Goal: Information Seeking & Learning: Learn about a topic

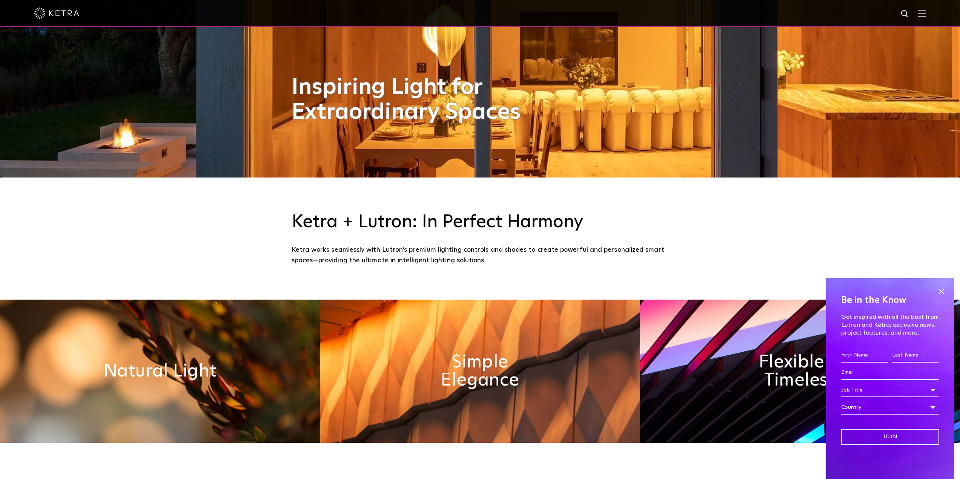
scroll to position [38, 0]
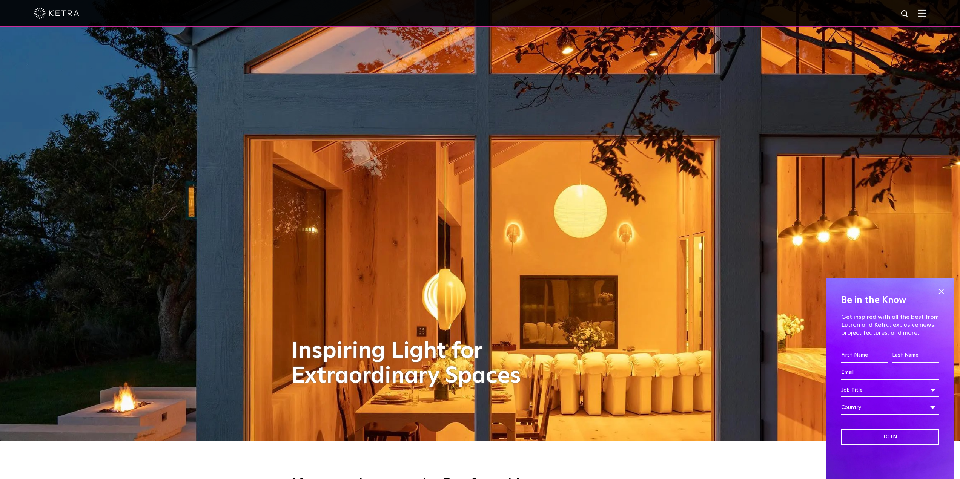
click at [926, 10] on img at bounding box center [922, 12] width 8 height 7
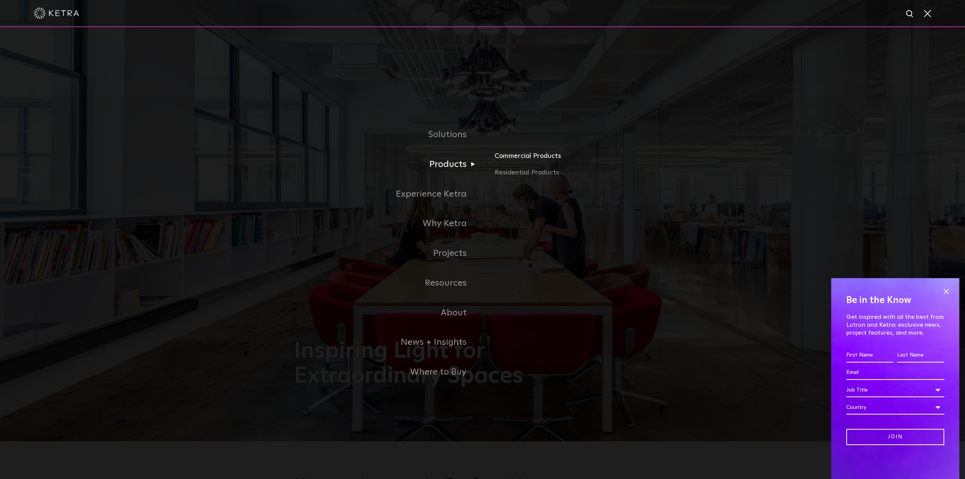
click at [528, 160] on link "Commercial Products" at bounding box center [583, 159] width 176 height 17
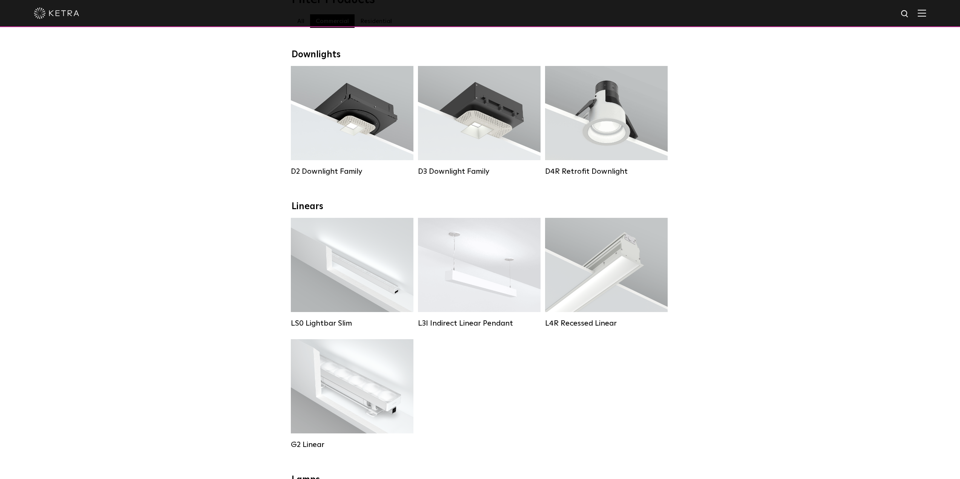
scroll to position [113, 0]
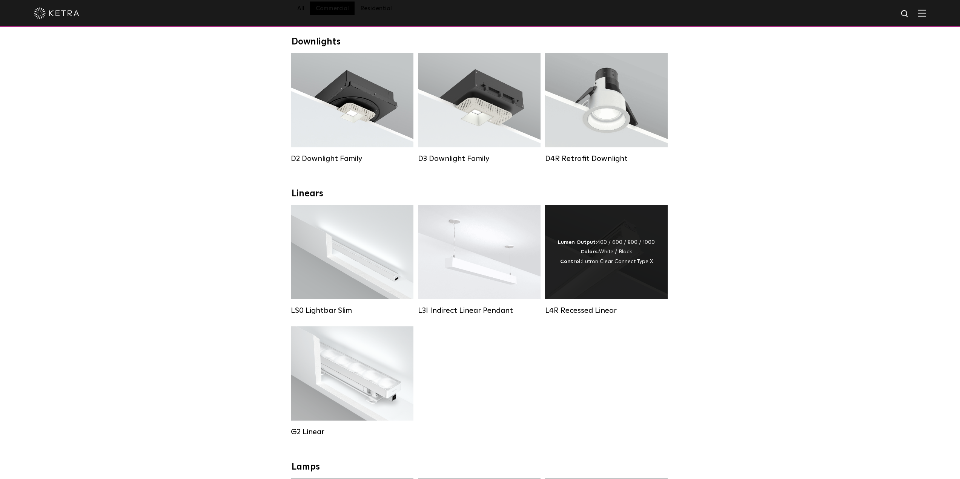
click at [604, 284] on div "Lumen Output: 400 / 600 / 800 / 1000 Colors: White / Black Control: Lutron Clea…" at bounding box center [606, 252] width 123 height 94
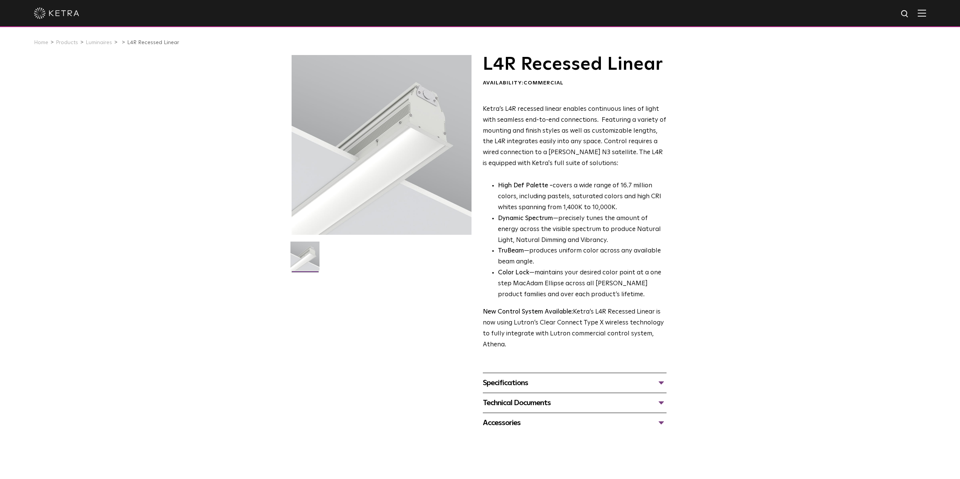
click at [649, 377] on div "Specifications LUMEN OUTPUTS 400lm/ft, 600lm/ft, 800lm/ft, 1000lm/ft HOUSING CO…" at bounding box center [575, 383] width 184 height 20
click at [649, 383] on div "Specifications" at bounding box center [575, 383] width 184 height 12
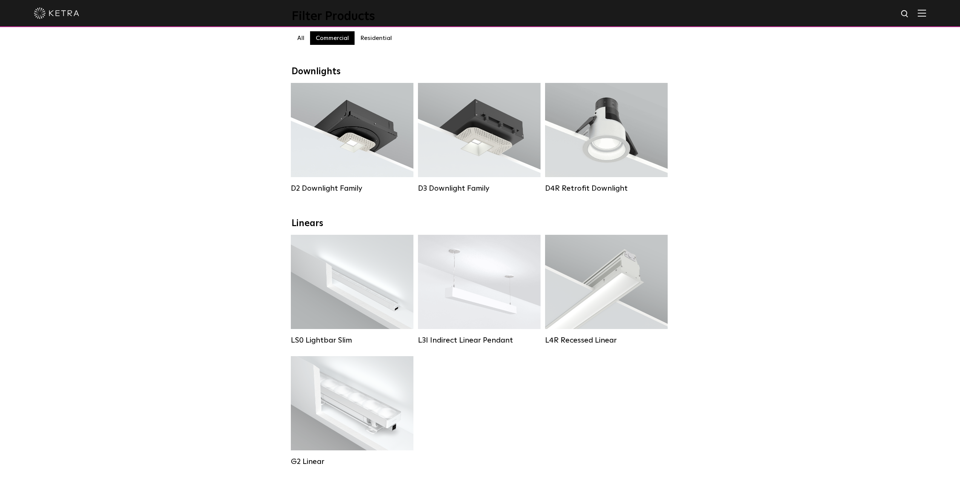
scroll to position [38, 0]
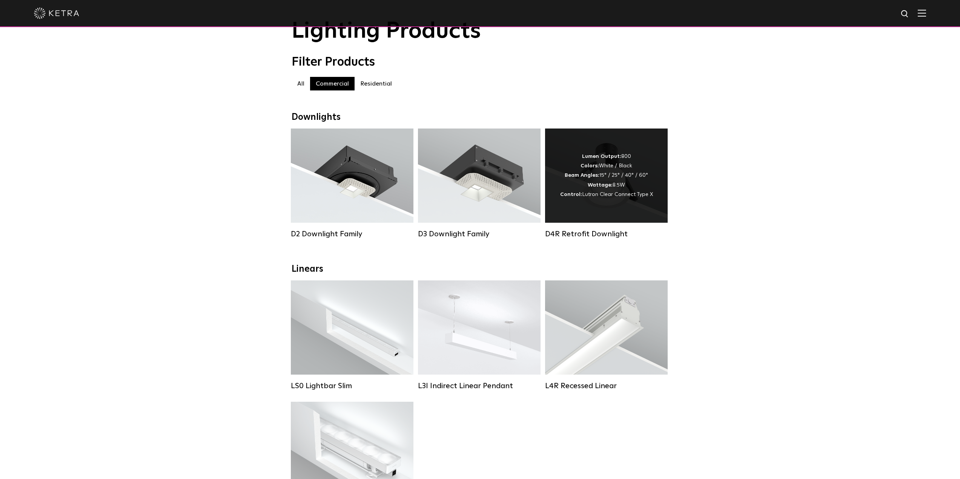
click at [639, 218] on div "Lumen Output: 800 Colors: White / Black Beam Angles: 15° / 25° / 40° / 60° Watt…" at bounding box center [606, 176] width 123 height 94
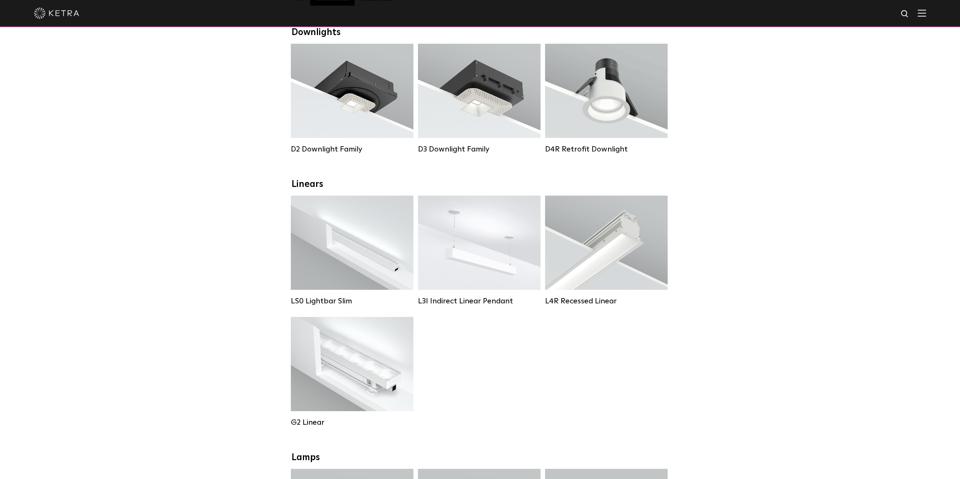
scroll to position [75, 0]
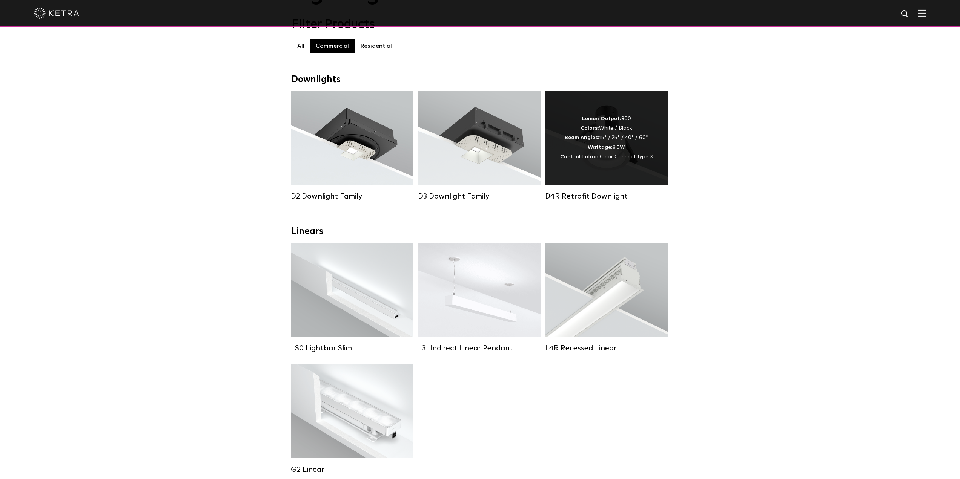
click at [646, 172] on div "Lumen Output: 800 Colors: White / Black Beam Angles: 15° / 25° / 40° / 60° Watt…" at bounding box center [606, 138] width 123 height 94
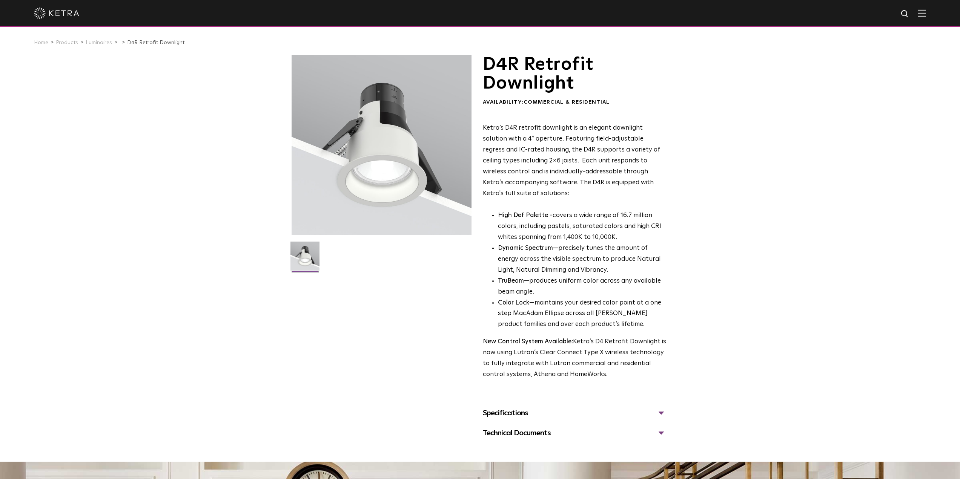
click at [24, 241] on div "D4R Retrofit Downlight Availability: Commercial & Residential Ketra’s D4R retro…" at bounding box center [480, 249] width 960 height 388
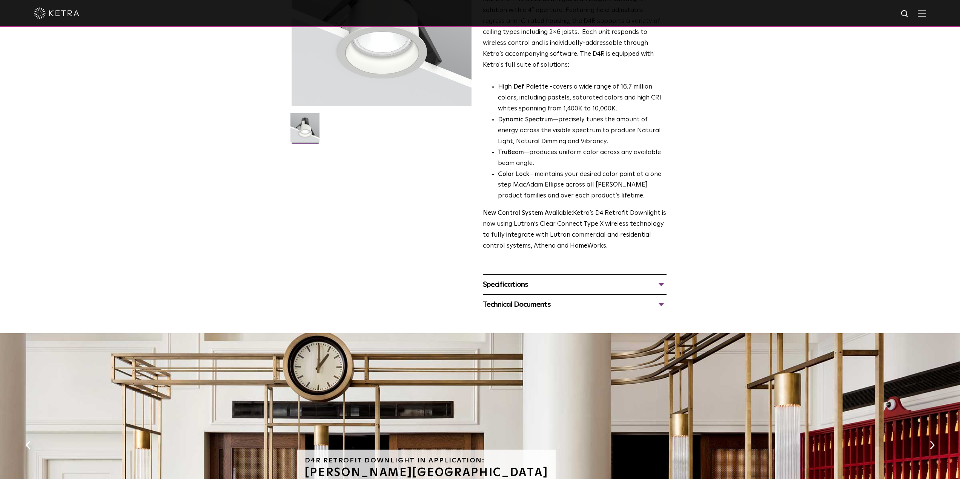
scroll to position [151, 0]
